Goal: Check status: Check status

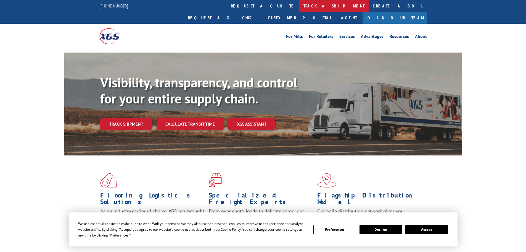
click at [299, 3] on link "track a shipment" at bounding box center [333, 6] width 69 height 12
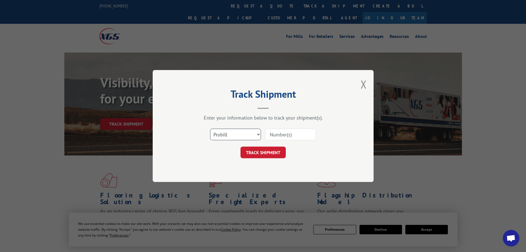
click at [240, 136] on select "Select category... Probill BOL PO" at bounding box center [235, 134] width 51 height 12
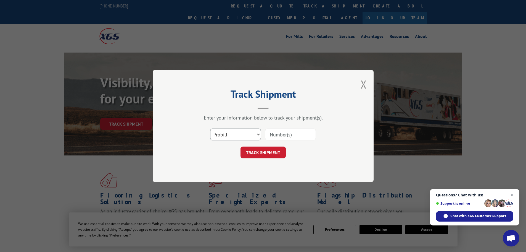
select select "po"
click at [210, 128] on select "Select category... Probill BOL PO" at bounding box center [235, 134] width 51 height 12
click at [270, 132] on input at bounding box center [290, 134] width 51 height 12
paste input "87537029"
type input "87537029"
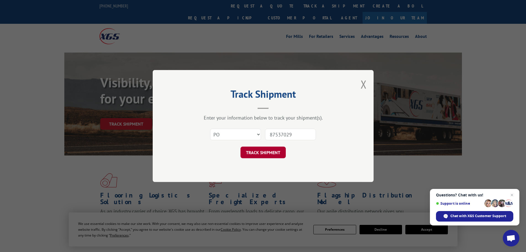
click at [276, 155] on button "TRACK SHIPMENT" at bounding box center [263, 152] width 45 height 12
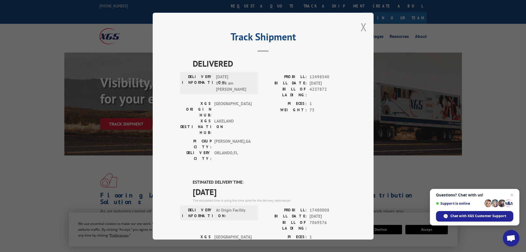
click at [361, 25] on button "Close modal" at bounding box center [364, 27] width 6 height 15
